Goal: Task Accomplishment & Management: Manage account settings

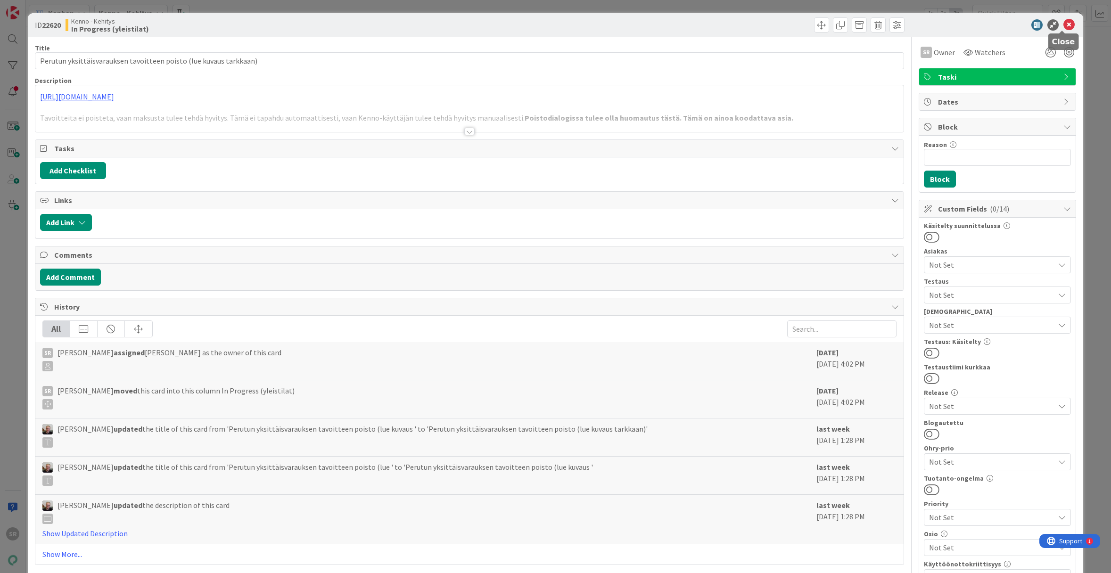
click at [1064, 25] on icon at bounding box center [1069, 24] width 11 height 11
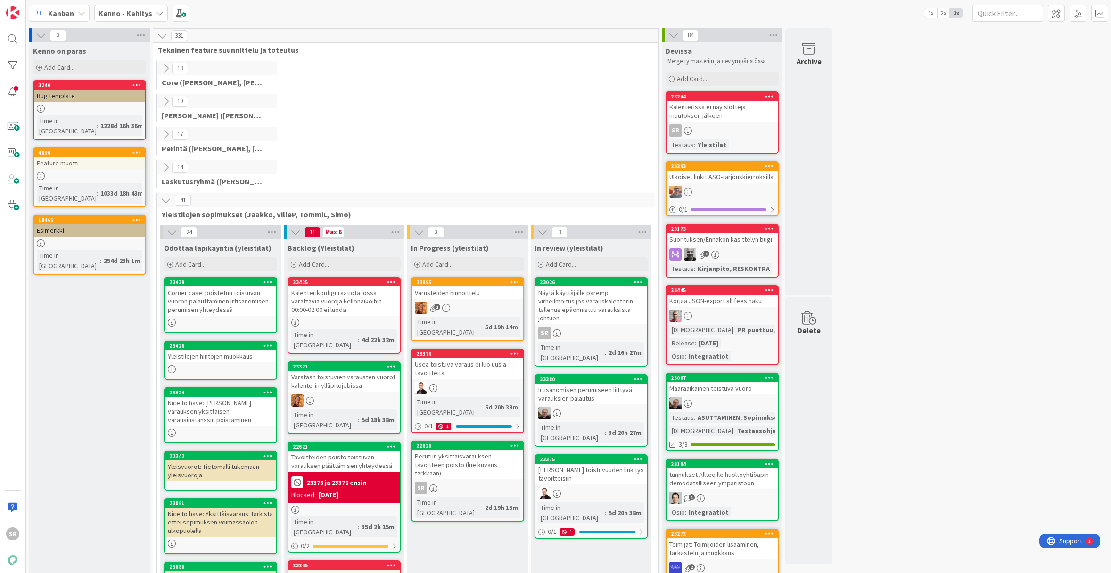
scroll to position [2, 0]
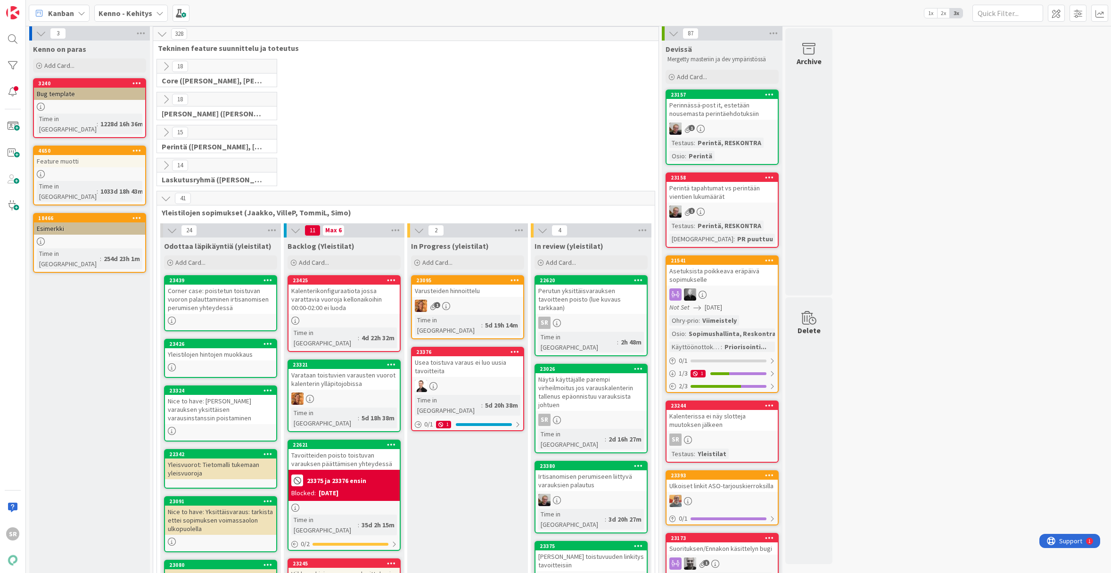
drag, startPoint x: 479, startPoint y: 425, endPoint x: 796, endPoint y: 10, distance: 521.7
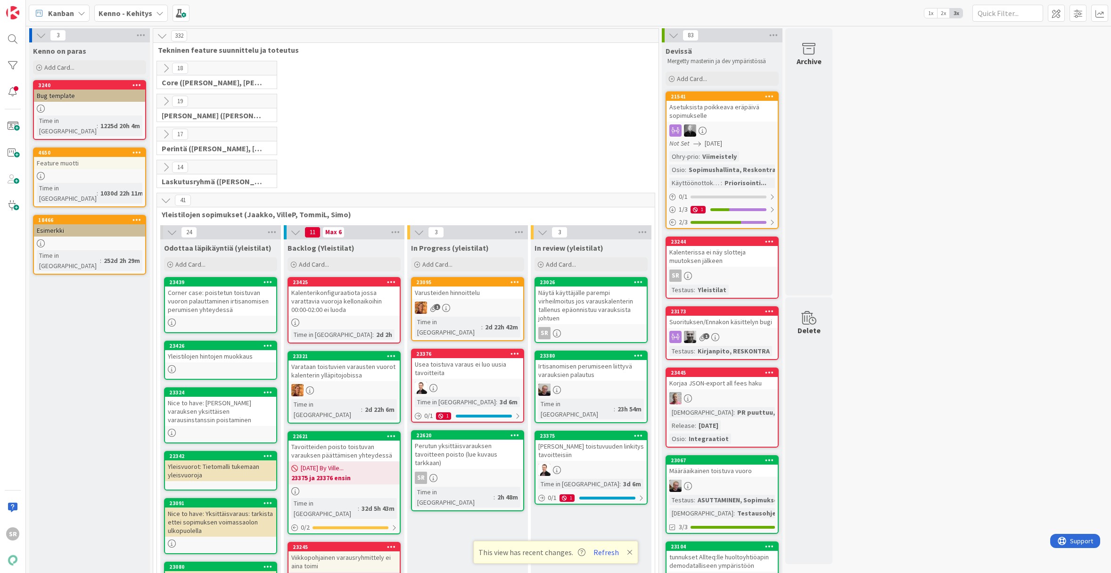
scroll to position [95, 0]
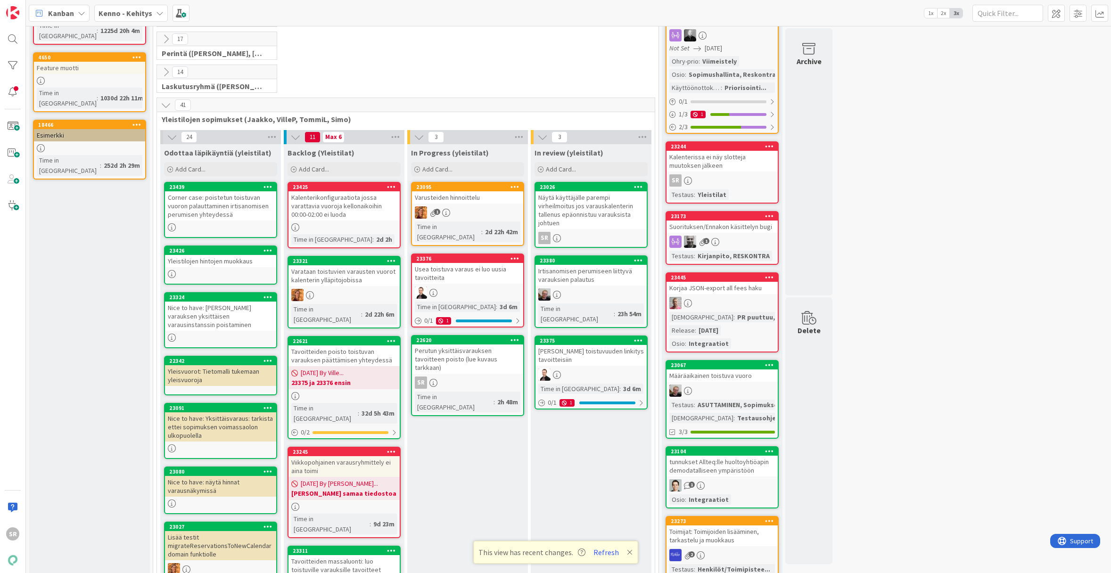
click at [478, 347] on div "Perutun yksittäisvarauksen tavoitteen poisto (lue kuvaus tarkkaan)" at bounding box center [467, 359] width 111 height 29
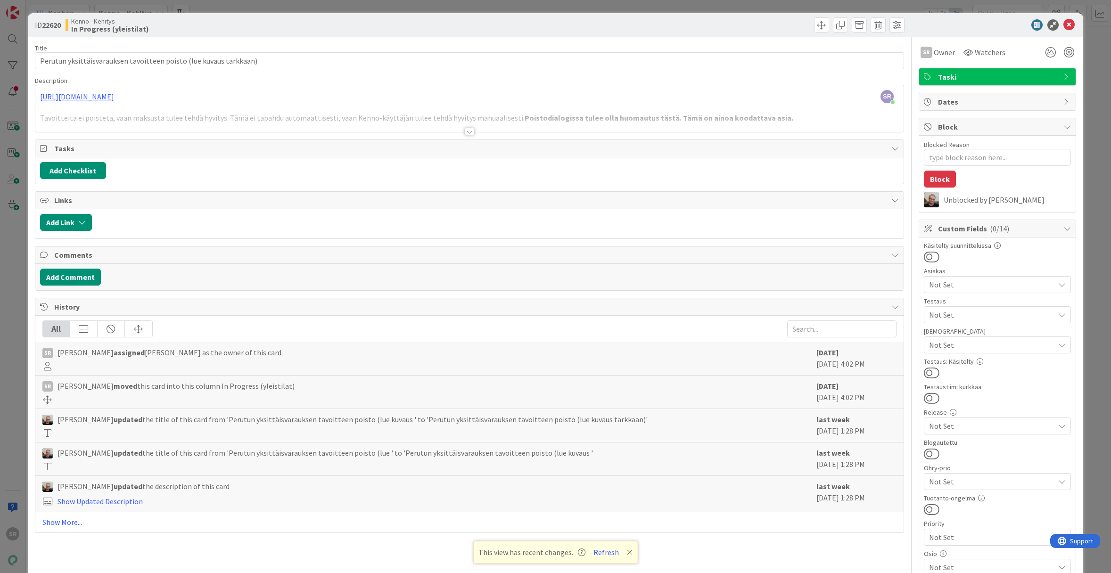
click at [474, 130] on div at bounding box center [469, 120] width 868 height 24
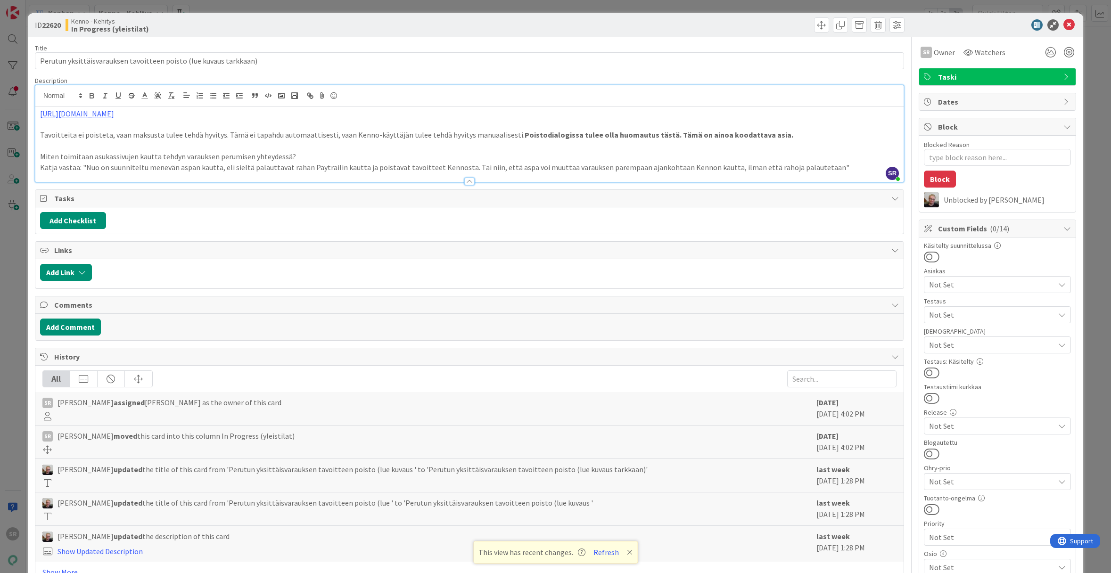
click at [860, 162] on p "Katja vastaa: "Nuo on suunniteltu menevän aspan kautta, eli sieltä palauttavat …" at bounding box center [469, 167] width 859 height 11
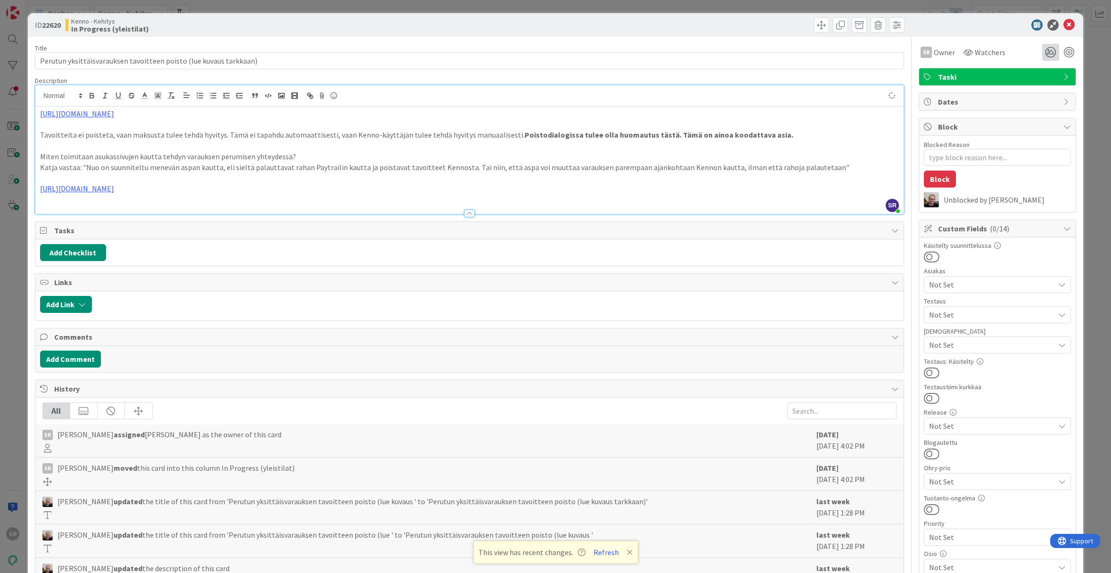
type textarea "x"
click at [1067, 22] on icon at bounding box center [1069, 24] width 11 height 11
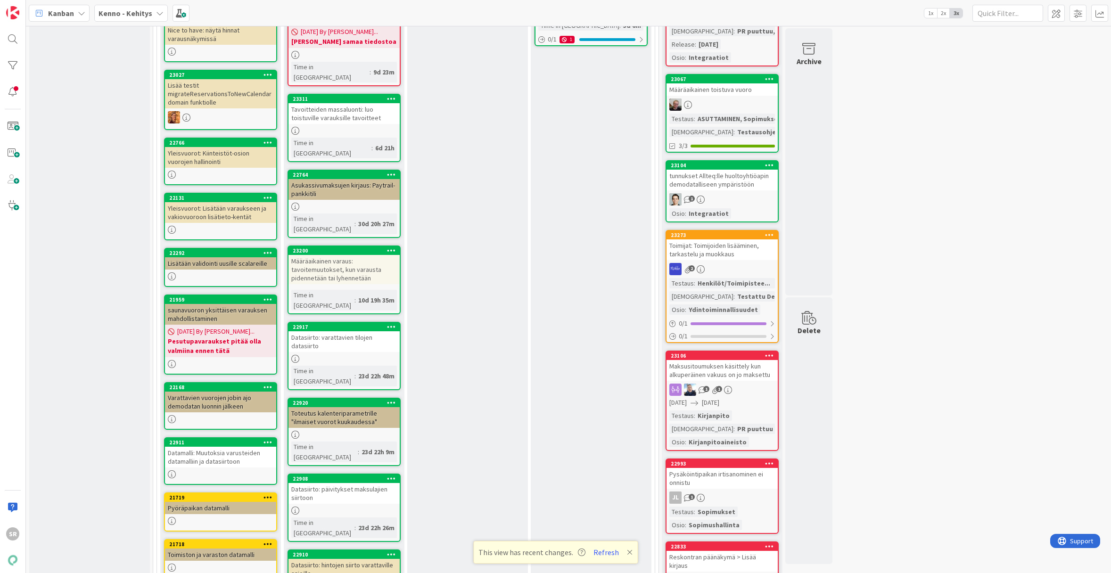
scroll to position [98, 0]
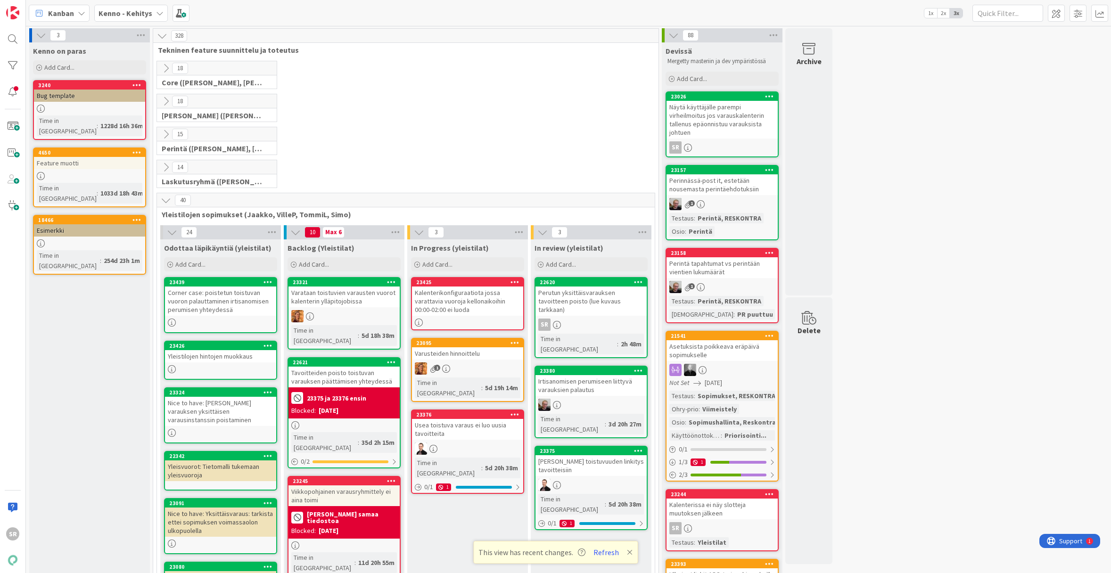
click at [453, 300] on div "Kalenterikonfiguraatiota jossa varattavia vuoroja kellonaikoihin 00:00-02:00 ei…" at bounding box center [467, 301] width 111 height 29
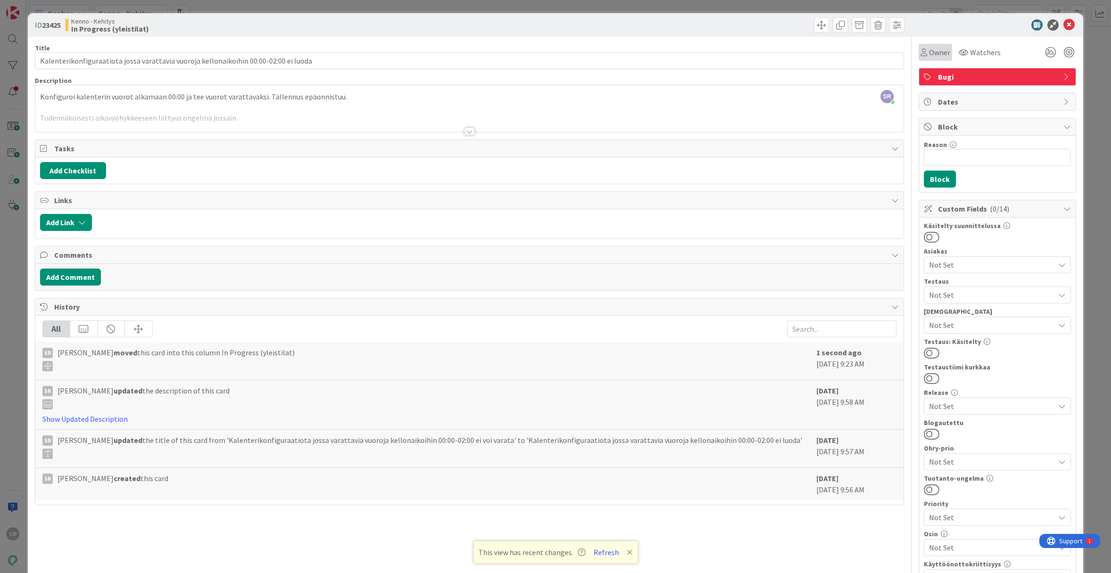
click at [929, 49] on span "Owner" at bounding box center [939, 52] width 21 height 11
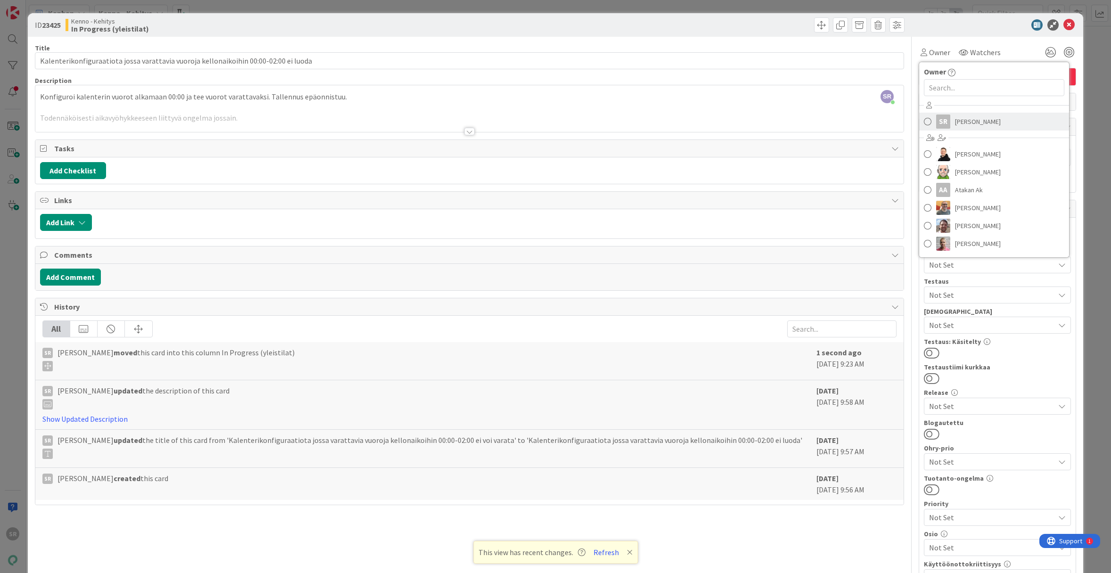
click at [950, 130] on link "SR Simo Råman" at bounding box center [994, 122] width 150 height 18
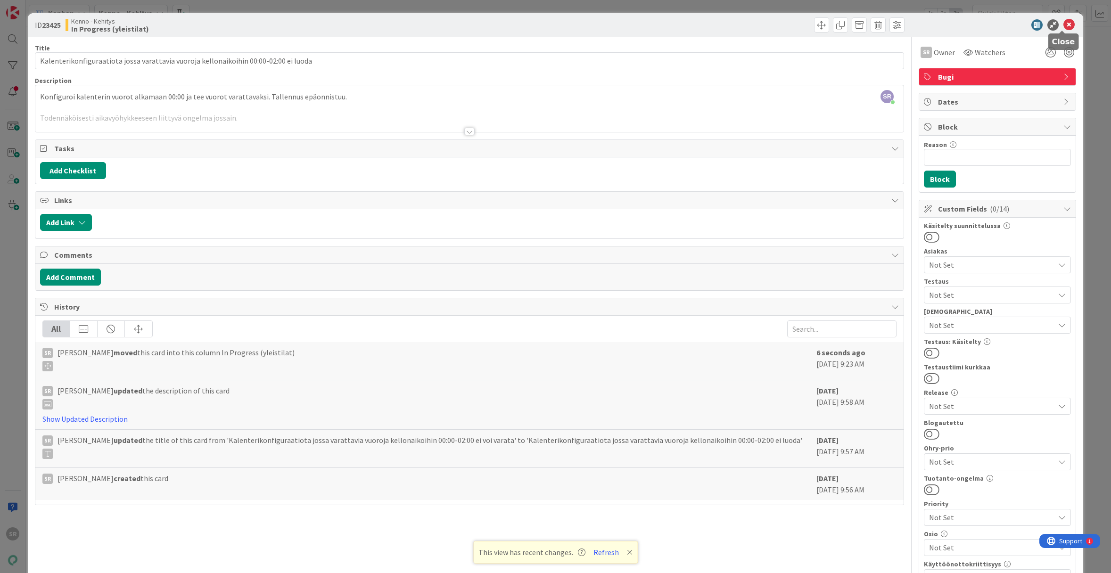
click at [1064, 25] on icon at bounding box center [1069, 24] width 11 height 11
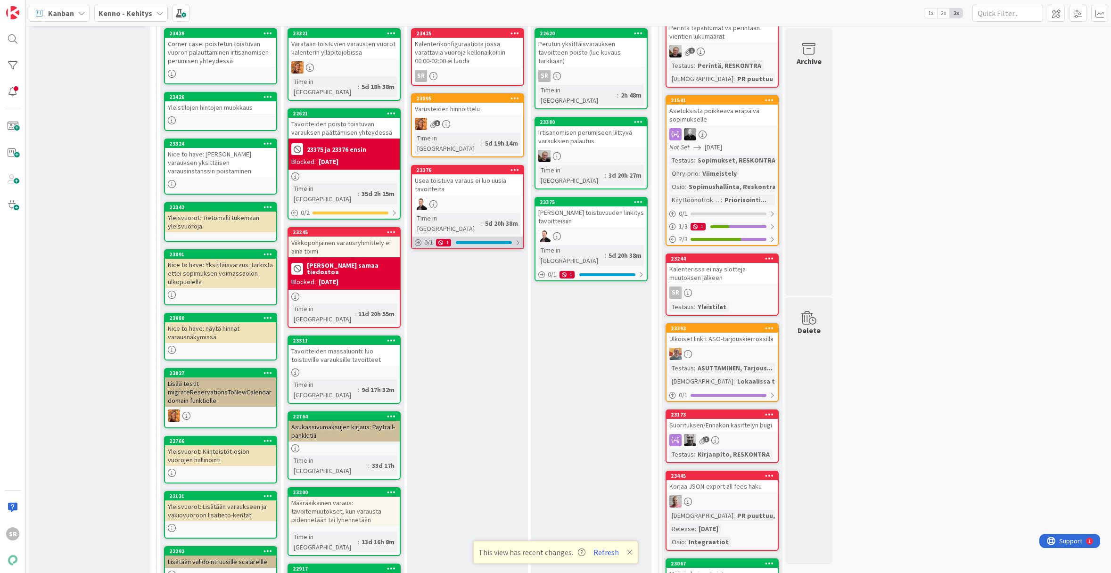
scroll to position [56, 0]
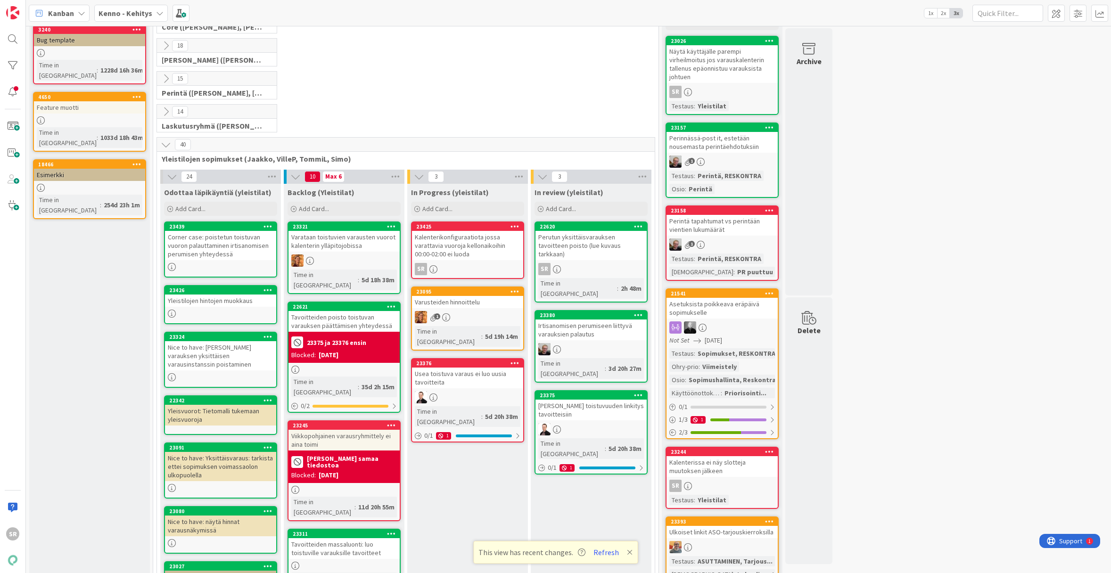
click at [458, 245] on div "Kalenterikonfiguraatiota jossa varattavia vuoroja kellonaikoihin 00:00-02:00 ei…" at bounding box center [467, 245] width 111 height 29
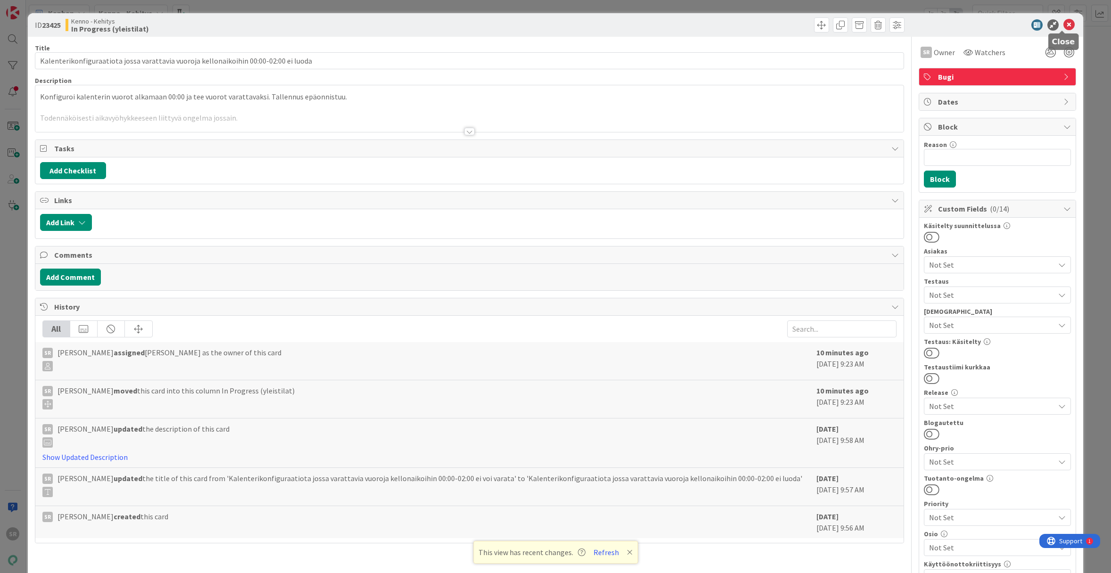
click at [1065, 21] on icon at bounding box center [1069, 24] width 11 height 11
